Goal: Information Seeking & Learning: Learn about a topic

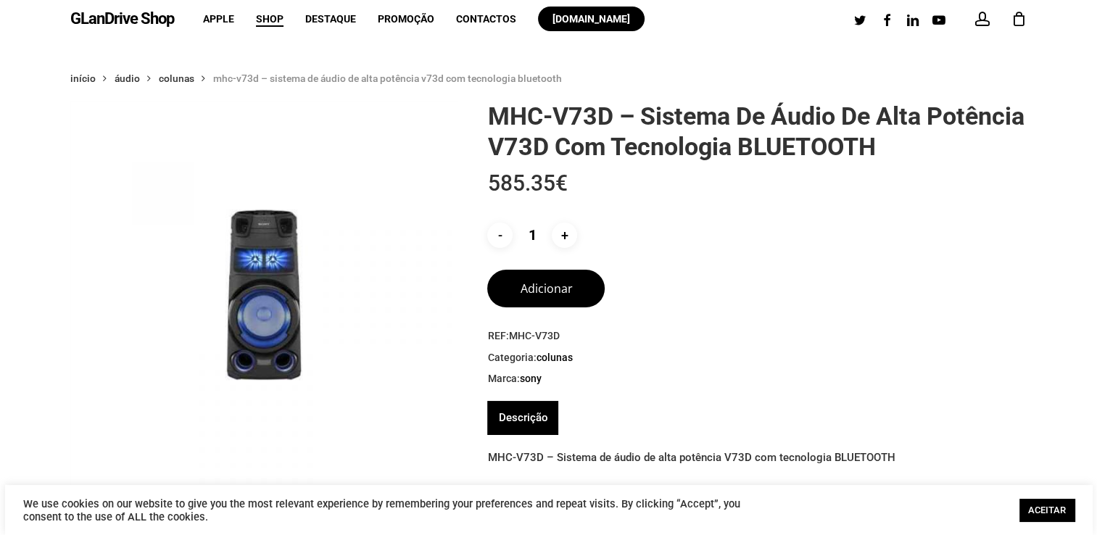
click at [537, 409] on link "Descrição" at bounding box center [522, 418] width 49 height 34
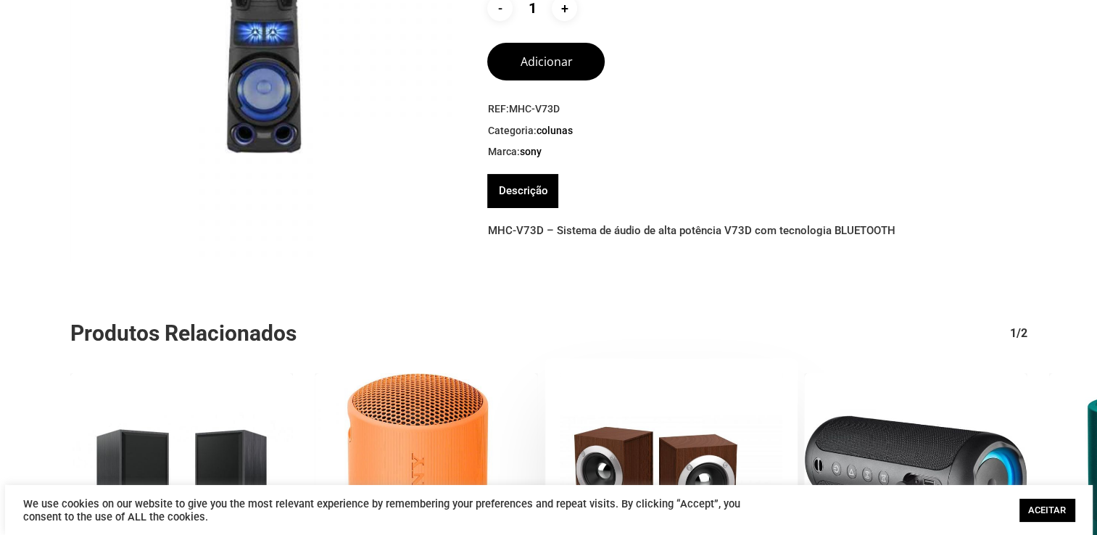
scroll to position [218, 0]
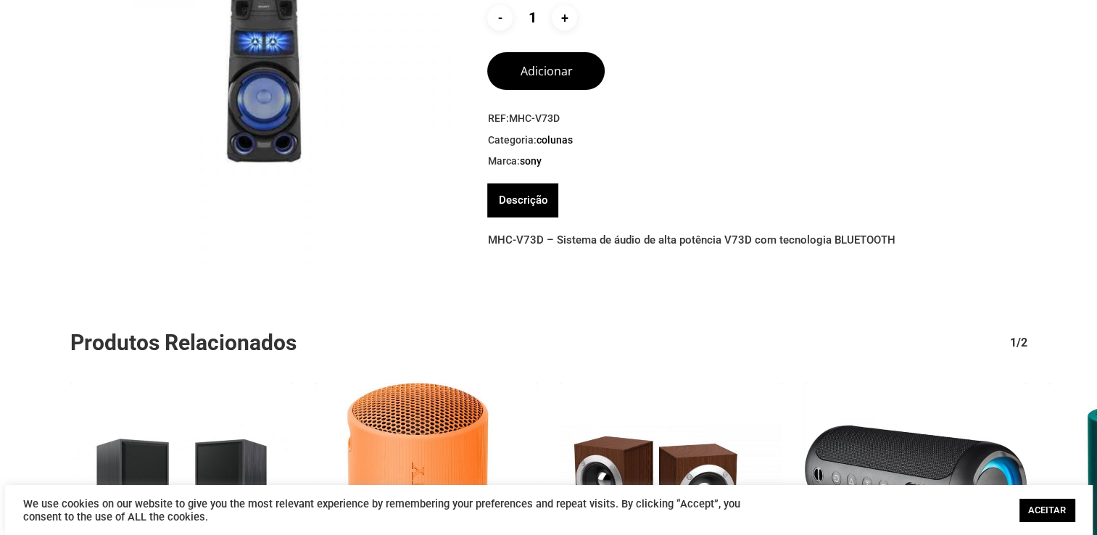
click at [539, 202] on link "Descrição" at bounding box center [522, 200] width 49 height 34
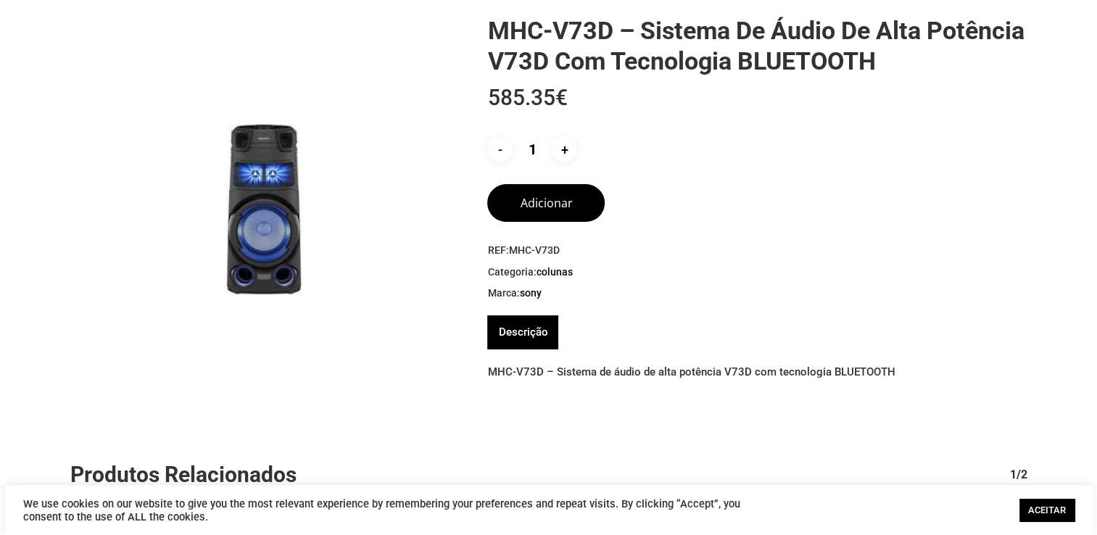
scroll to position [0, 0]
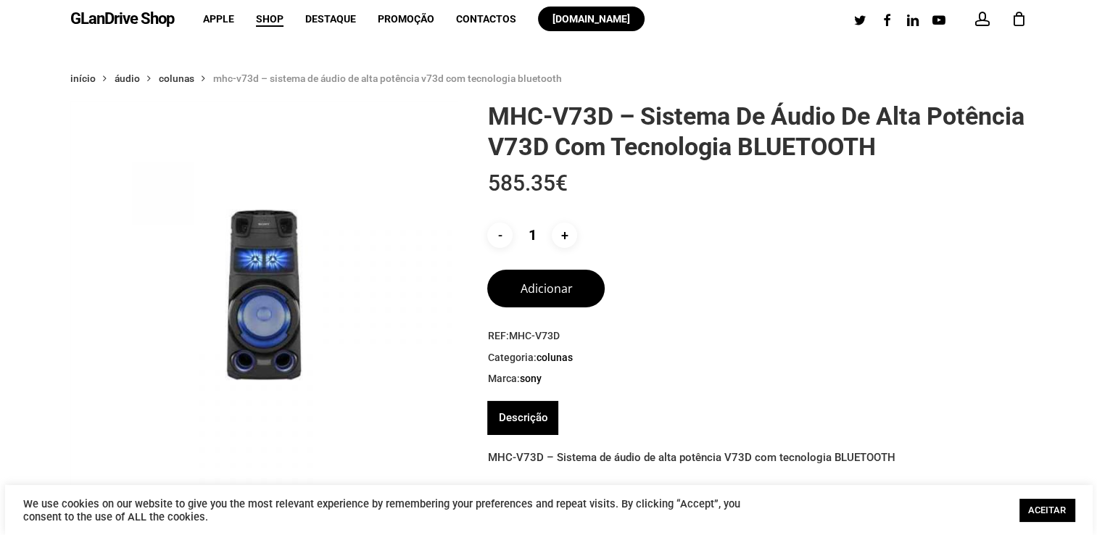
click at [526, 418] on link "Descrição" at bounding box center [522, 418] width 49 height 34
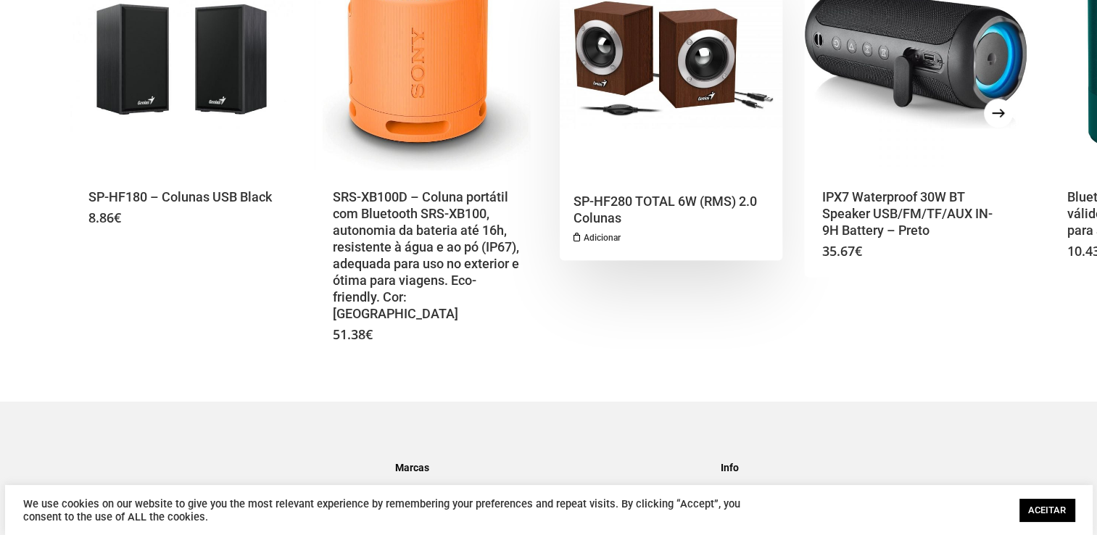
scroll to position [906, 0]
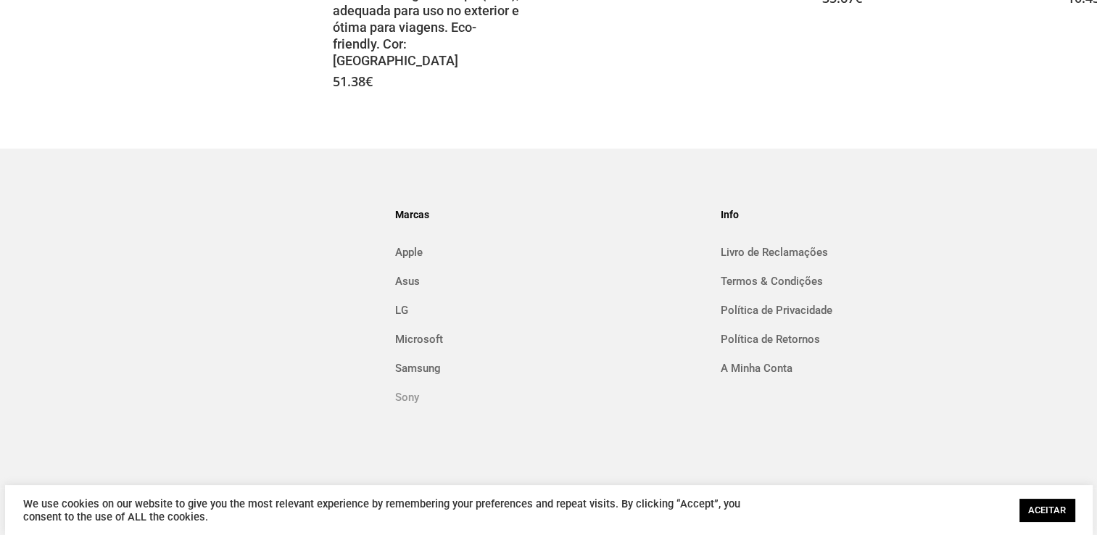
click at [408, 393] on link "Sony" at bounding box center [548, 397] width 306 height 23
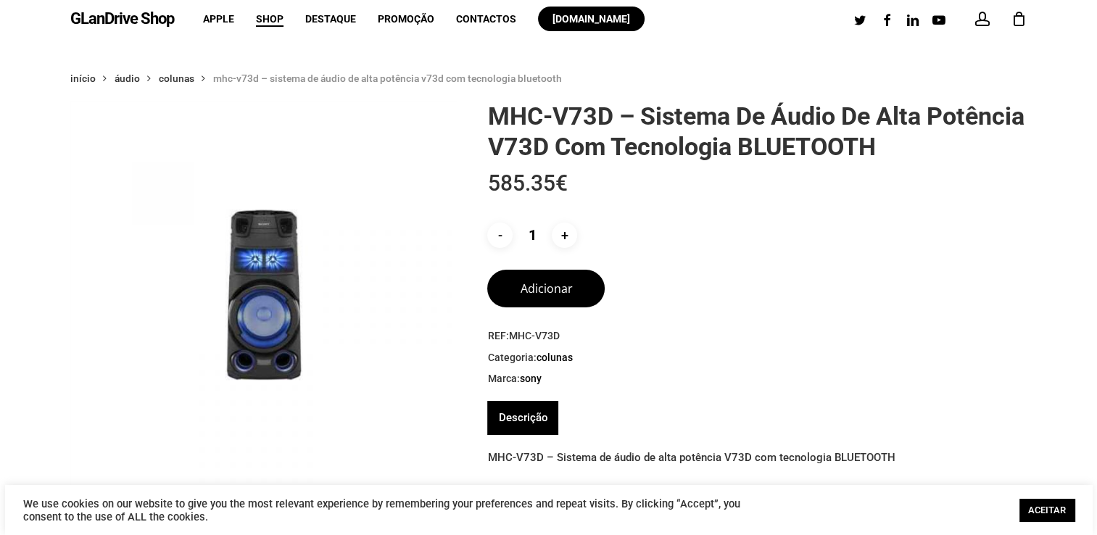
scroll to position [0, 0]
